Goal: Information Seeking & Learning: Learn about a topic

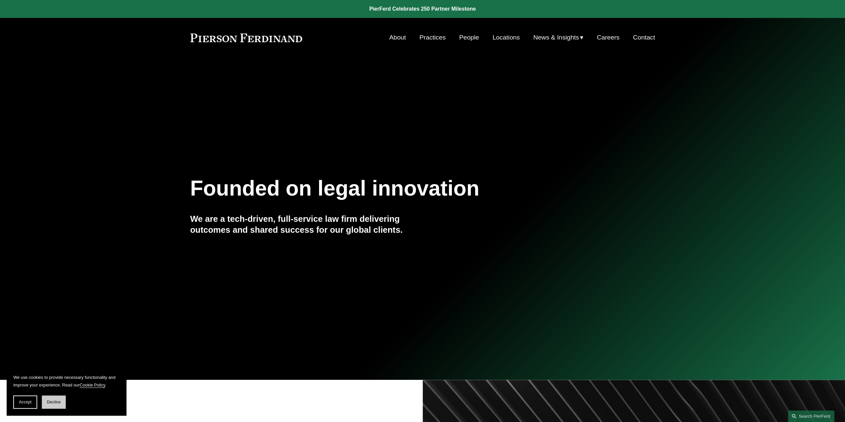
click at [58, 405] on button "Decline" at bounding box center [54, 401] width 24 height 13
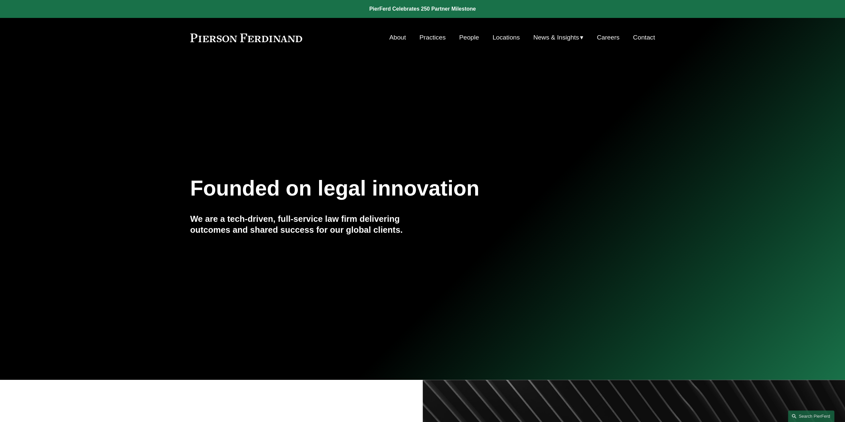
click at [441, 38] on link "Practices" at bounding box center [432, 37] width 26 height 13
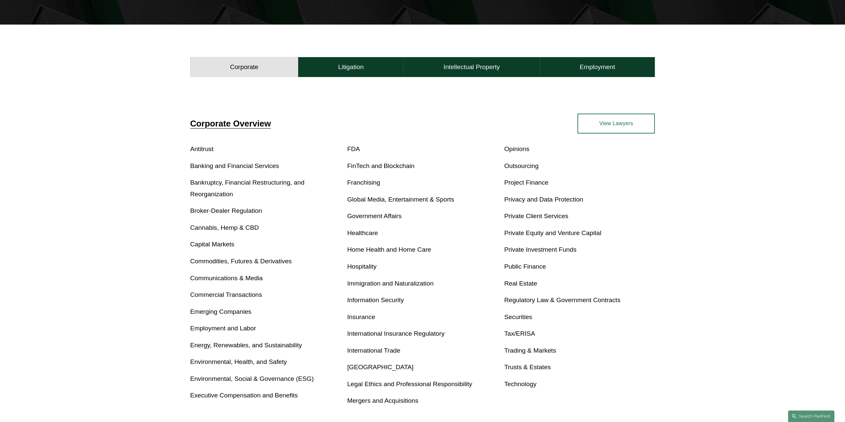
scroll to position [199, 0]
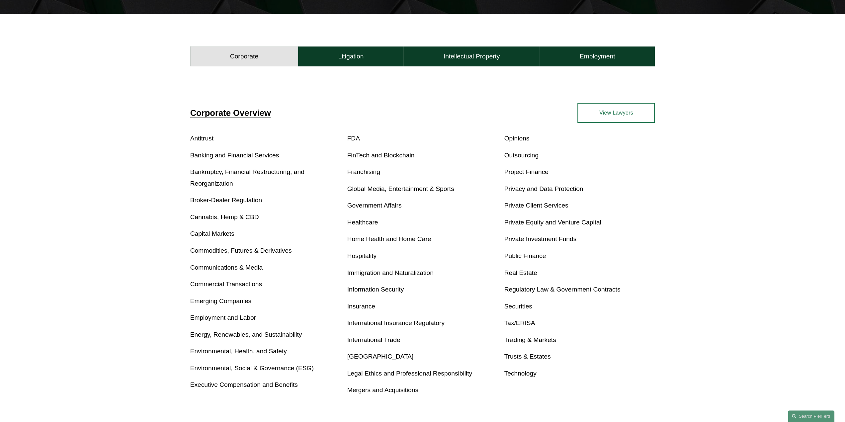
click at [224, 320] on link "Employment and Labor" at bounding box center [223, 317] width 66 height 7
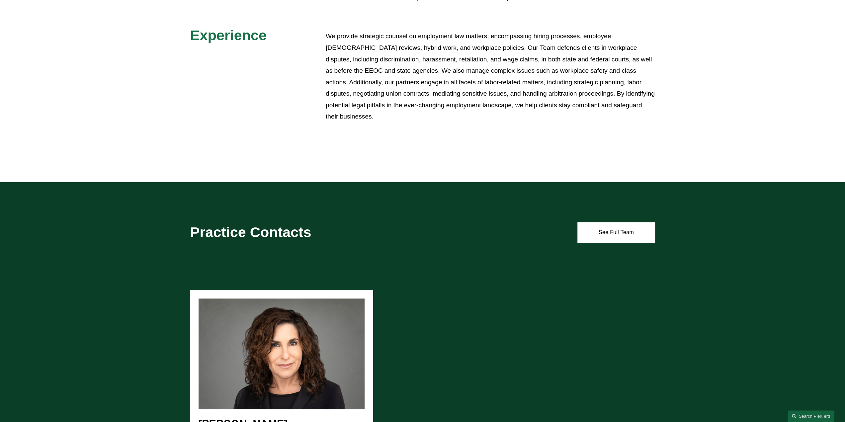
scroll to position [501, 0]
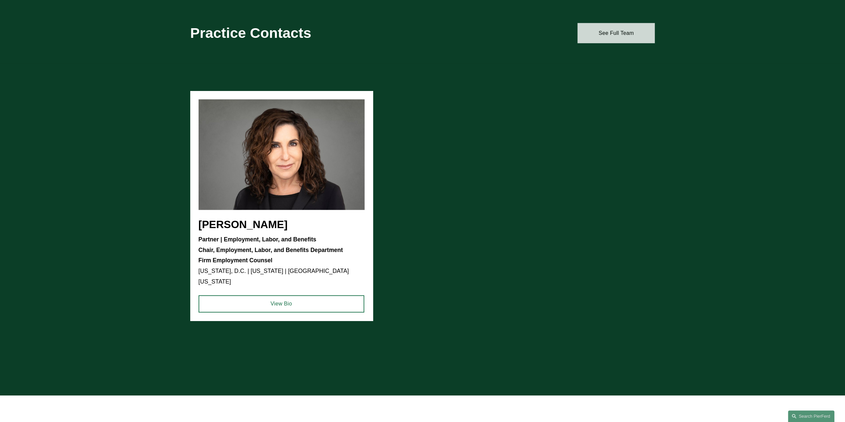
click at [610, 29] on link "See Full Team" at bounding box center [615, 33] width 77 height 20
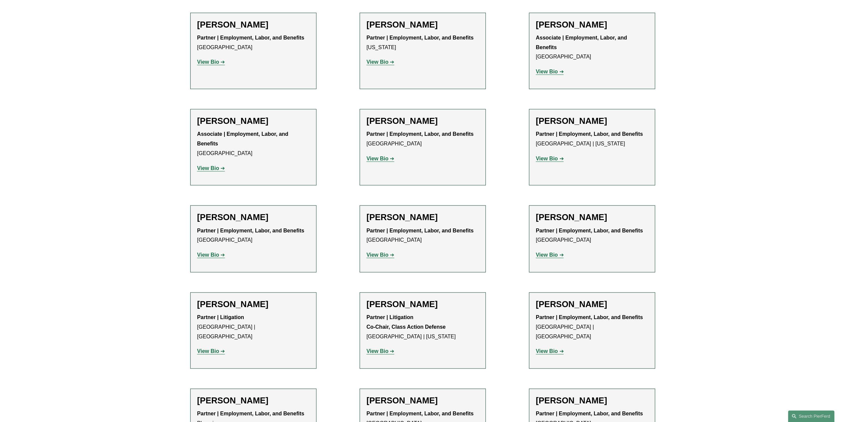
scroll to position [365, 0]
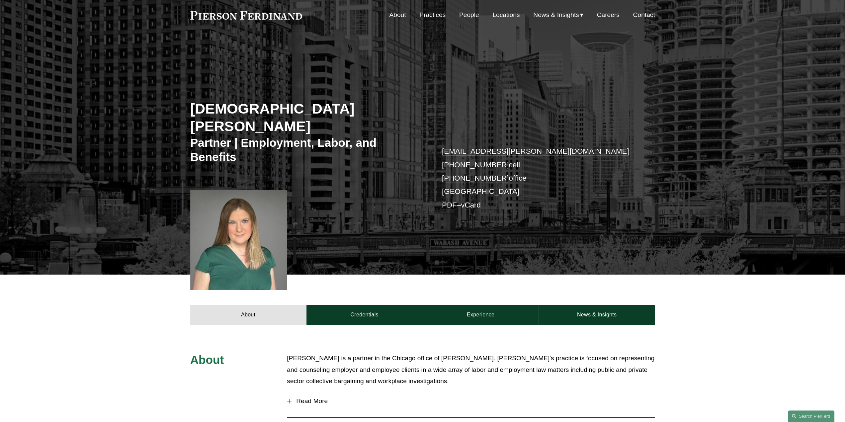
scroll to position [33, 0]
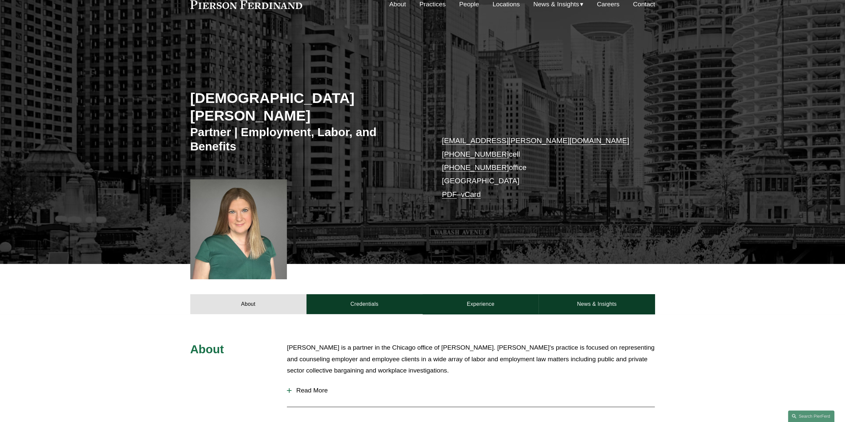
click at [290, 388] on div at bounding box center [289, 390] width 5 height 5
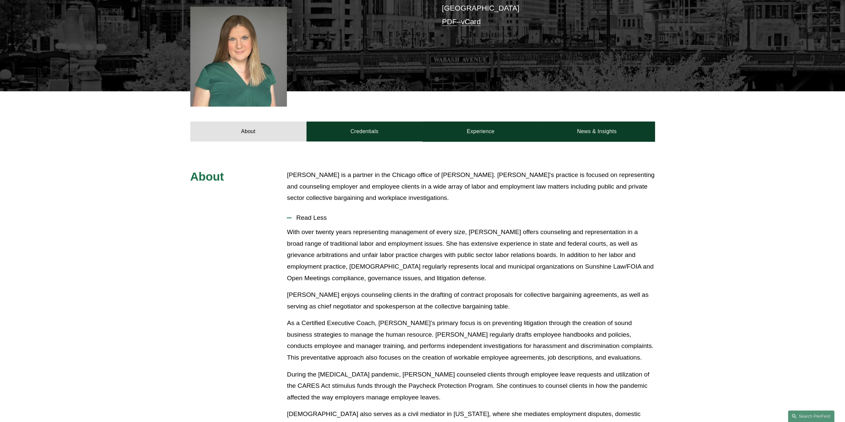
scroll to position [166, 0]
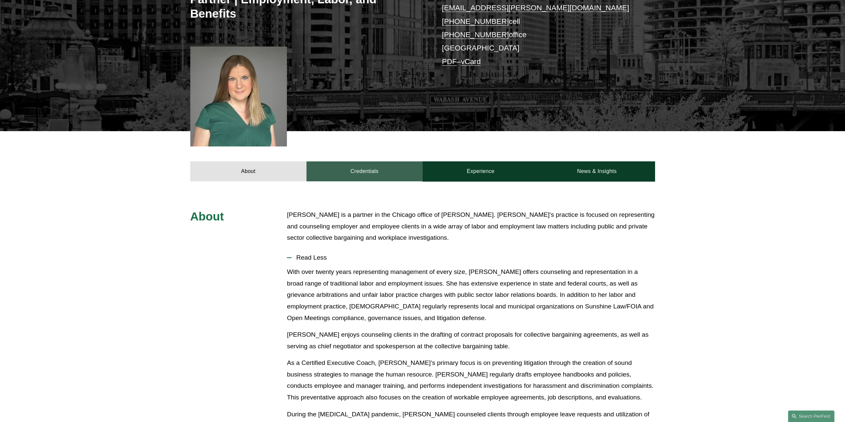
click at [393, 161] on link "Credentials" at bounding box center [364, 171] width 116 height 20
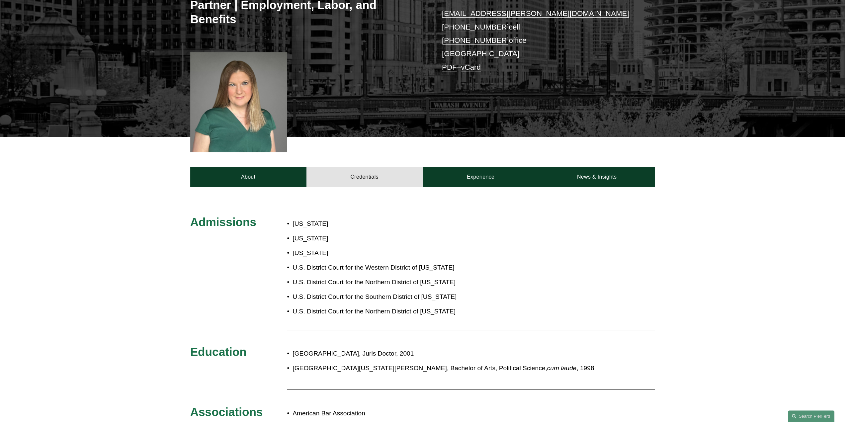
scroll to position [66, 0]
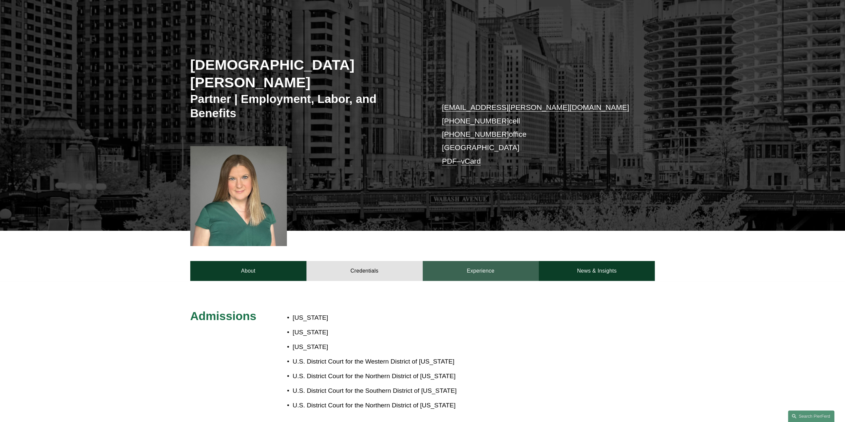
click at [470, 261] on link "Experience" at bounding box center [481, 271] width 116 height 20
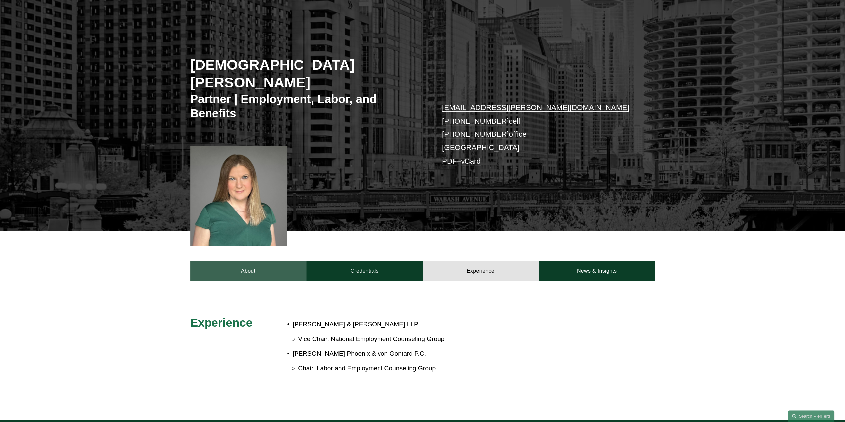
click at [252, 261] on link "About" at bounding box center [248, 271] width 116 height 20
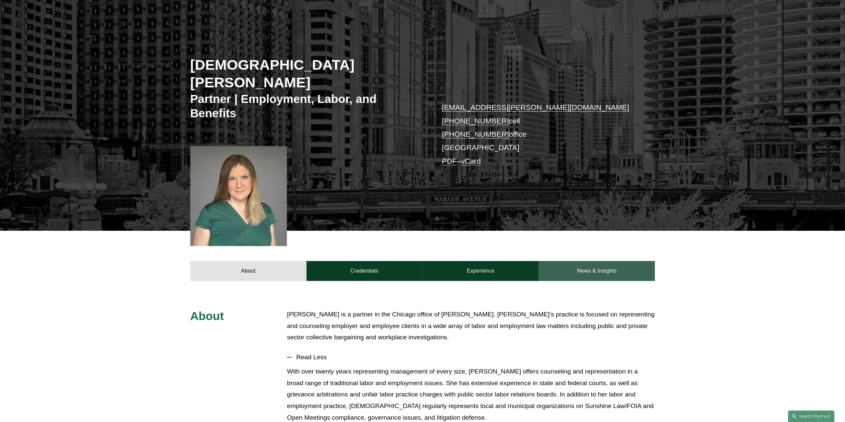
click at [560, 261] on link "News & Insights" at bounding box center [597, 271] width 116 height 20
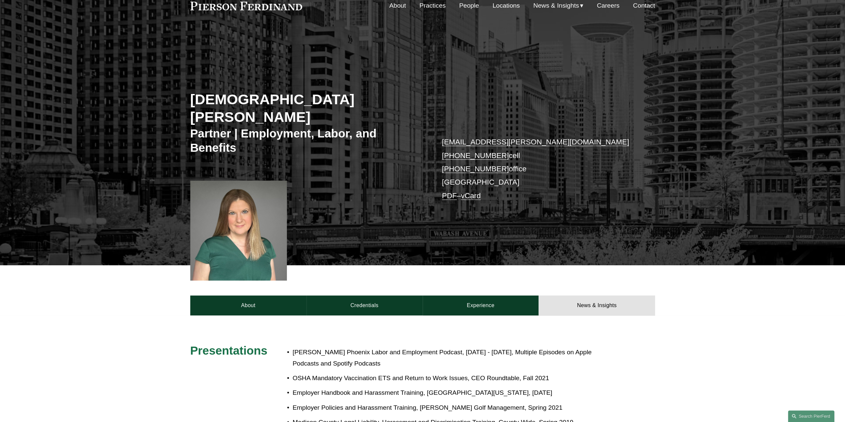
scroll to position [0, 0]
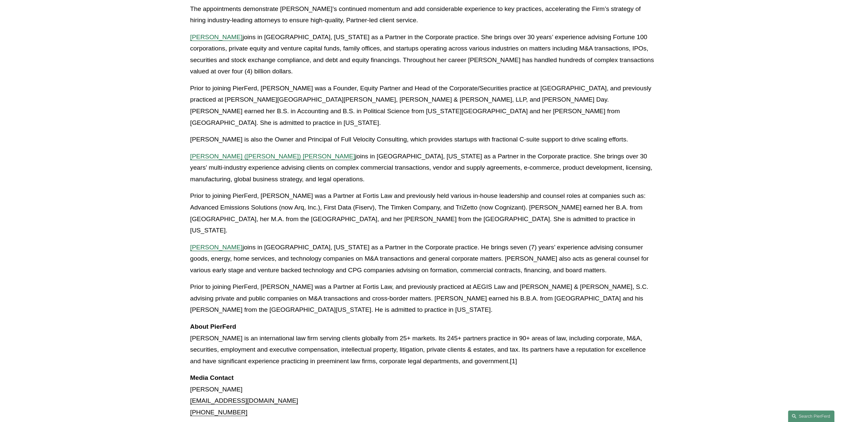
scroll to position [155, 0]
